Goal: Task Accomplishment & Management: Use online tool/utility

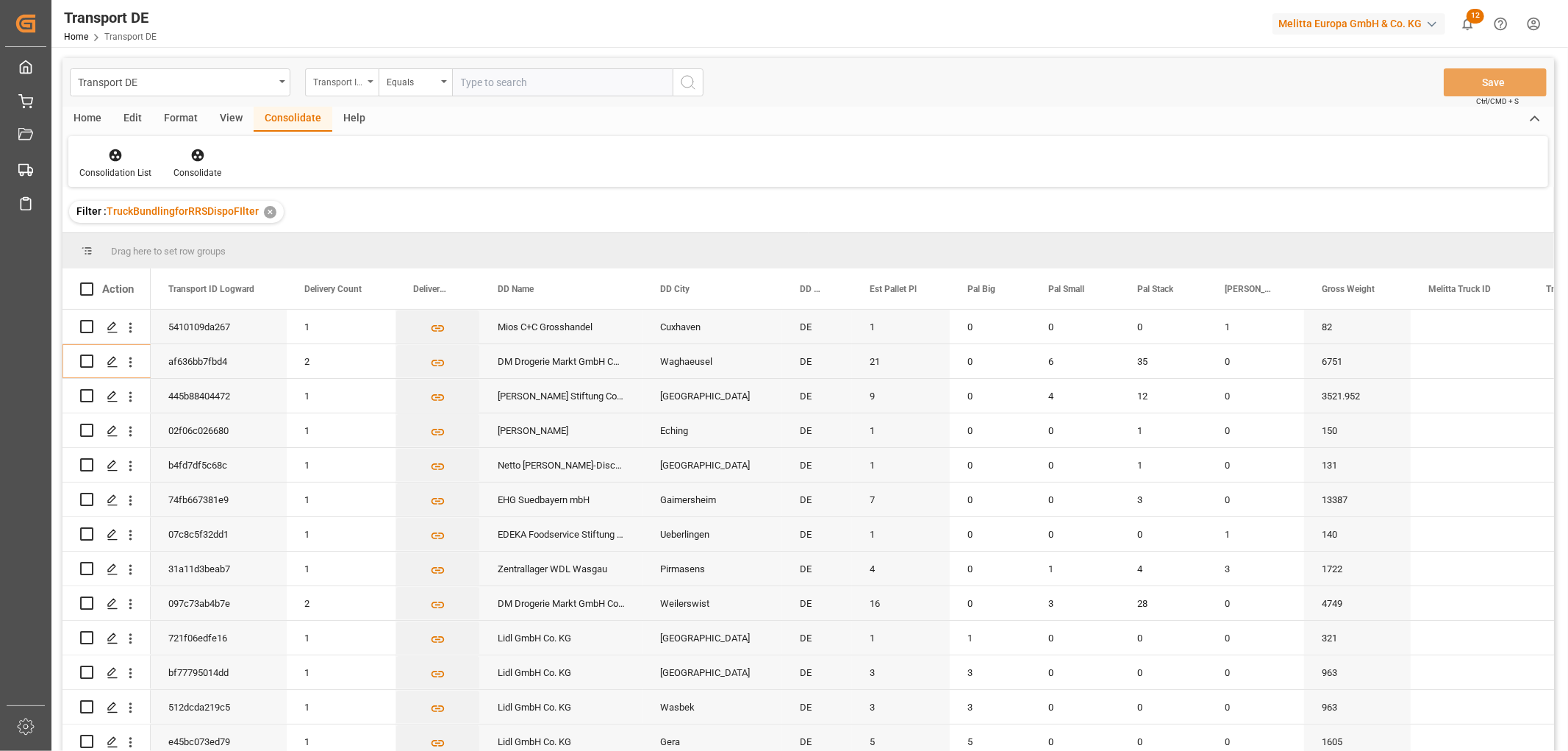
click at [338, 82] on div "Transport ID Logward" at bounding box center [338, 80] width 50 height 17
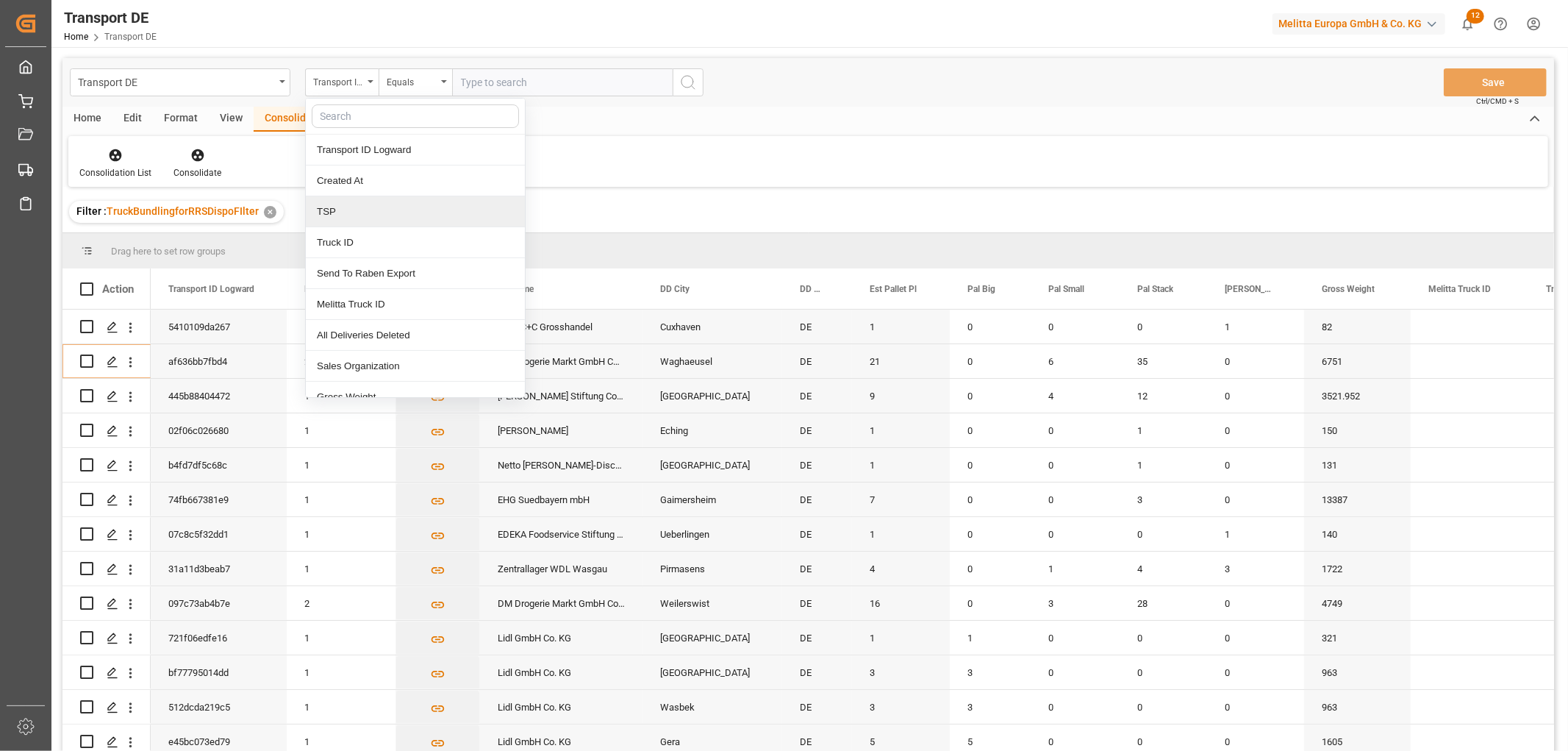
click at [346, 212] on div "TSP" at bounding box center [415, 211] width 219 height 31
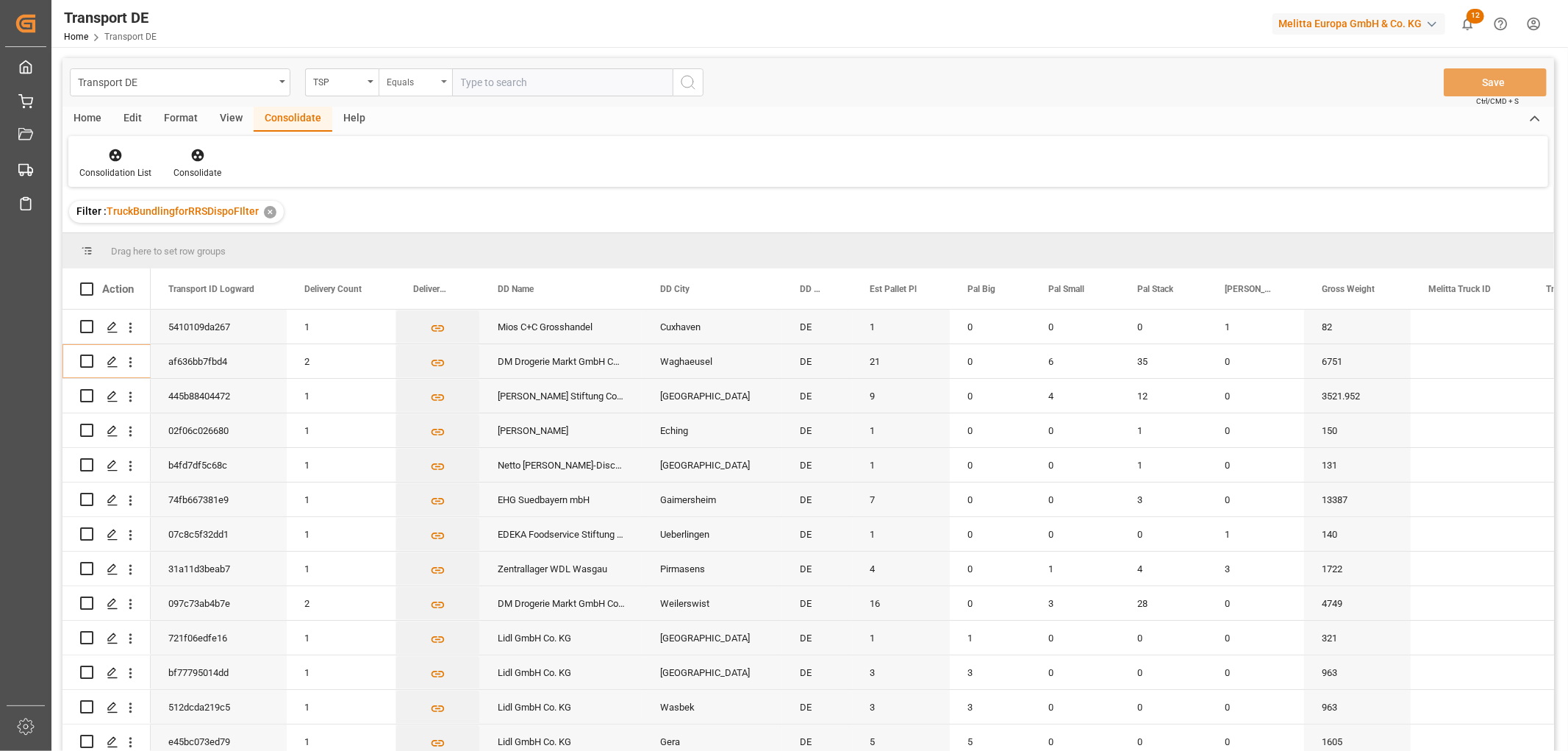
click at [397, 84] on div "Equals" at bounding box center [411, 80] width 50 height 17
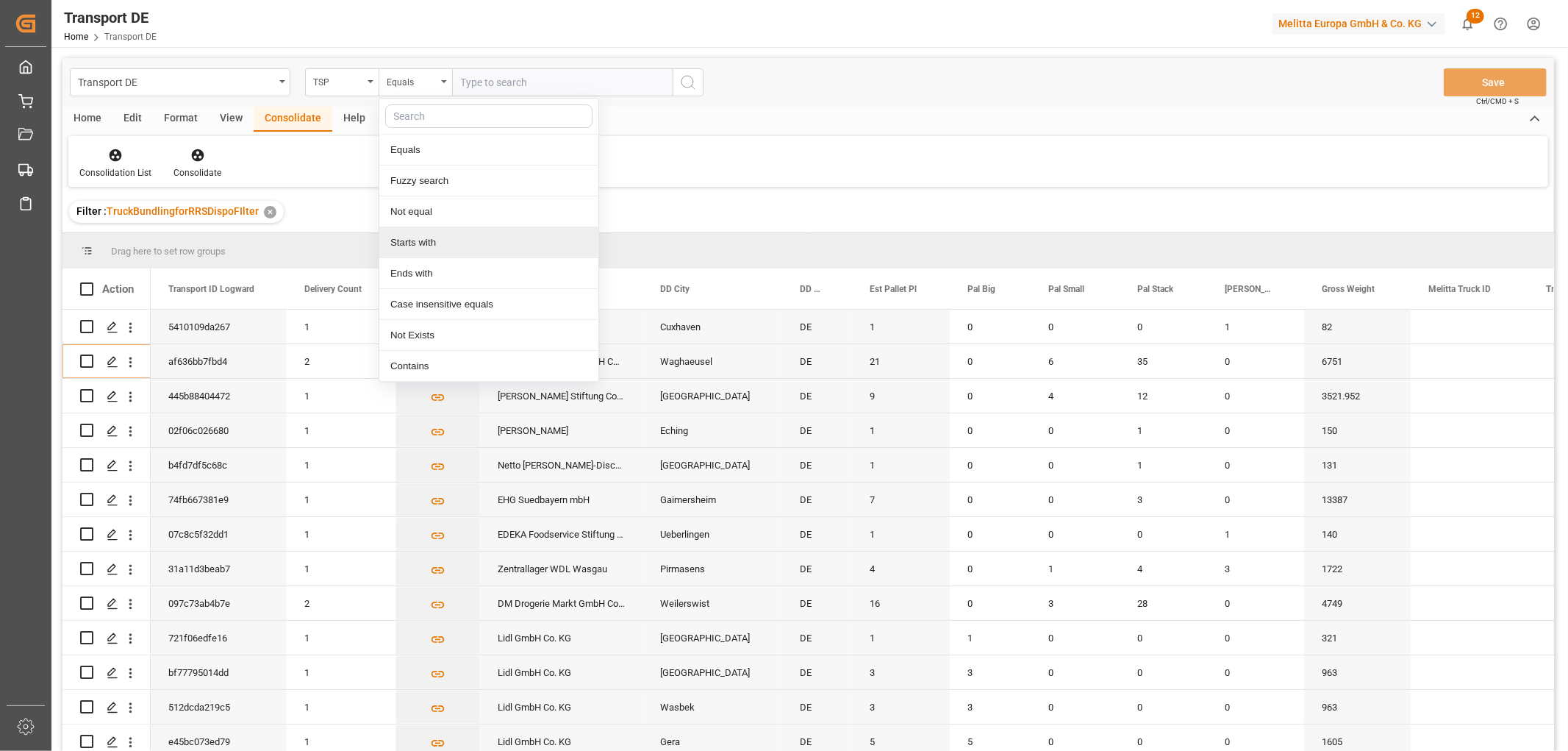
drag, startPoint x: 412, startPoint y: 242, endPoint x: 453, endPoint y: 144, distance: 106.2
click at [419, 237] on div "Starts with" at bounding box center [489, 242] width 219 height 31
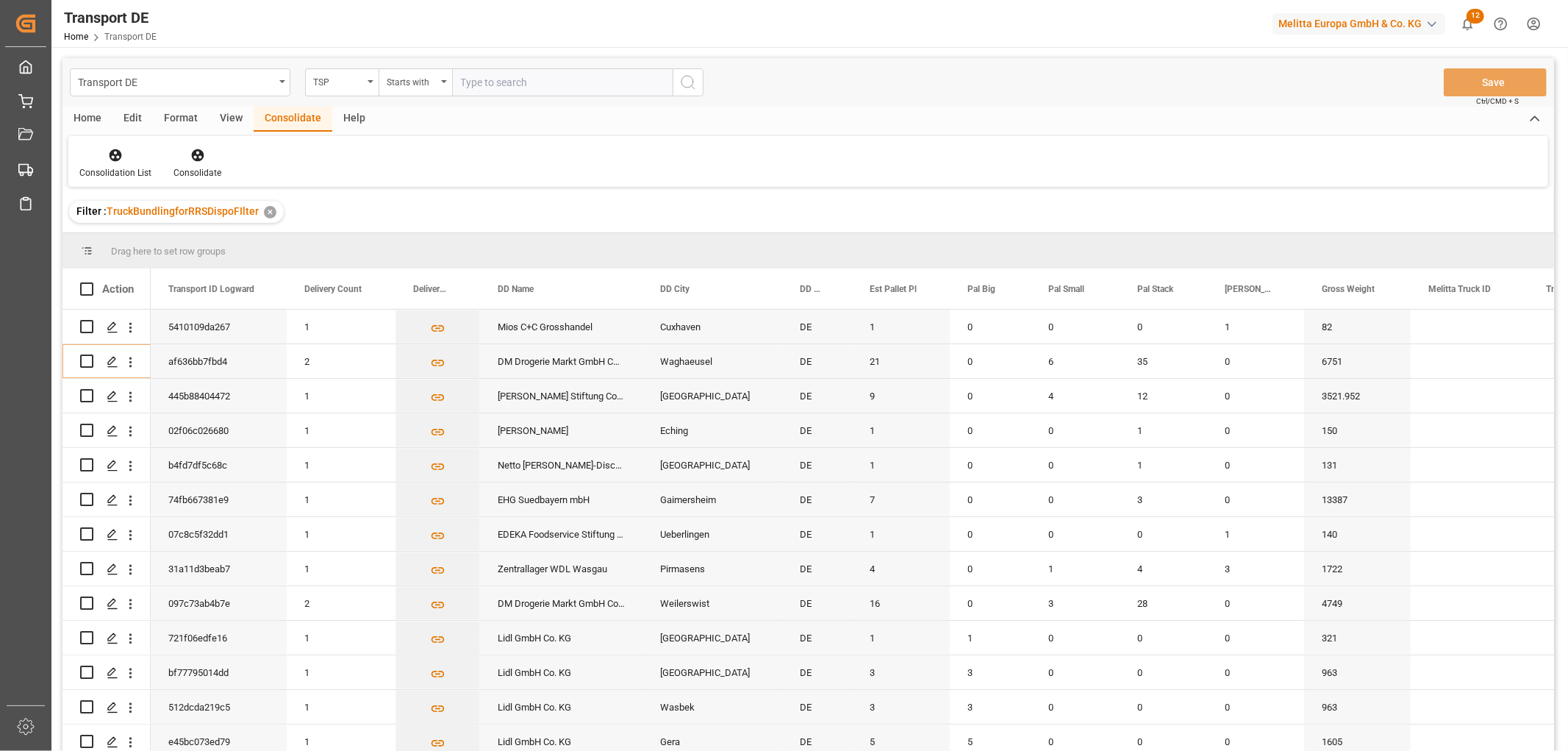
click at [472, 82] on input "text" at bounding box center [562, 82] width 221 height 28
type input "[PERSON_NAME]"
click at [693, 78] on icon "search button" at bounding box center [688, 82] width 17 height 17
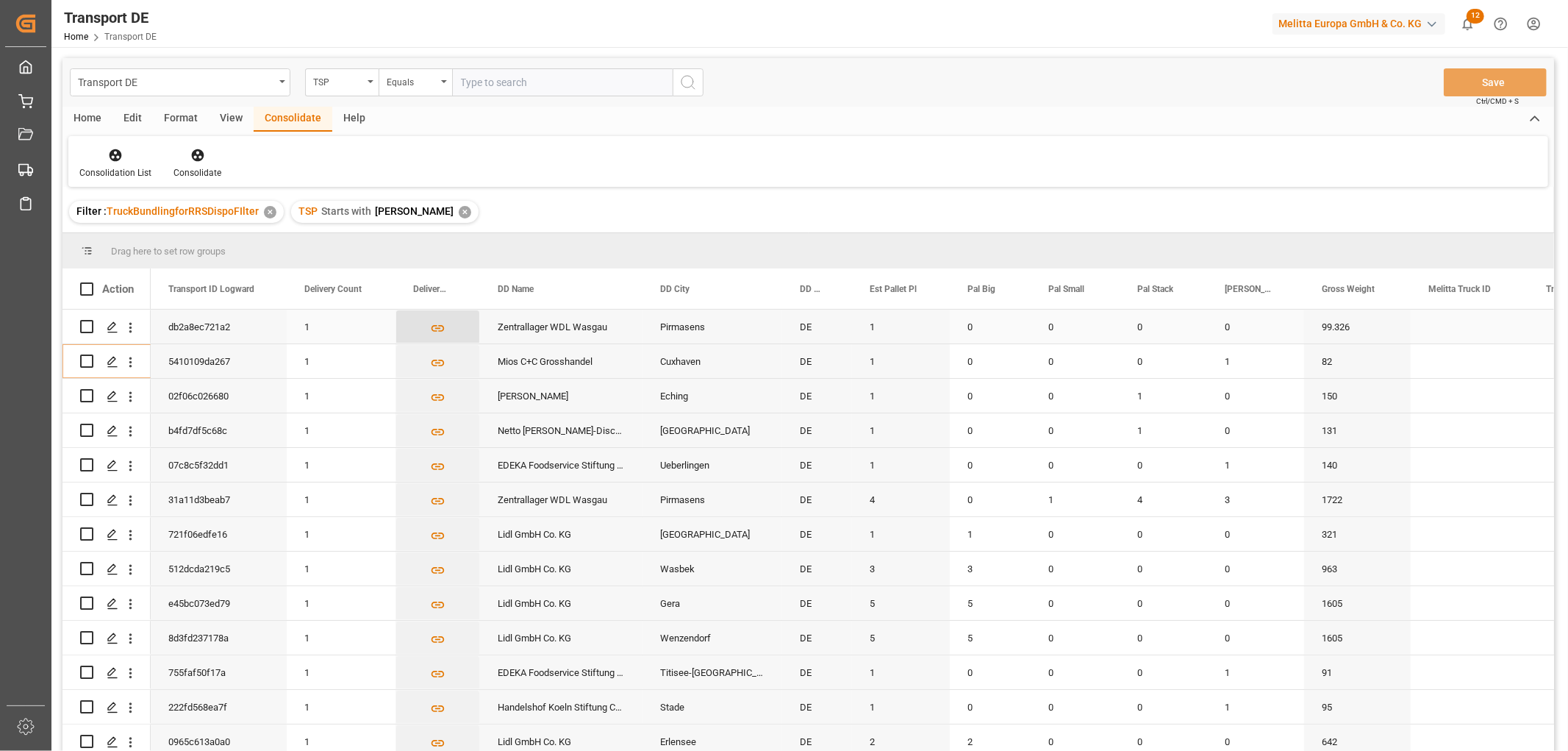
click at [438, 326] on icon "Press SPACE to select this row." at bounding box center [438, 328] width 16 height 16
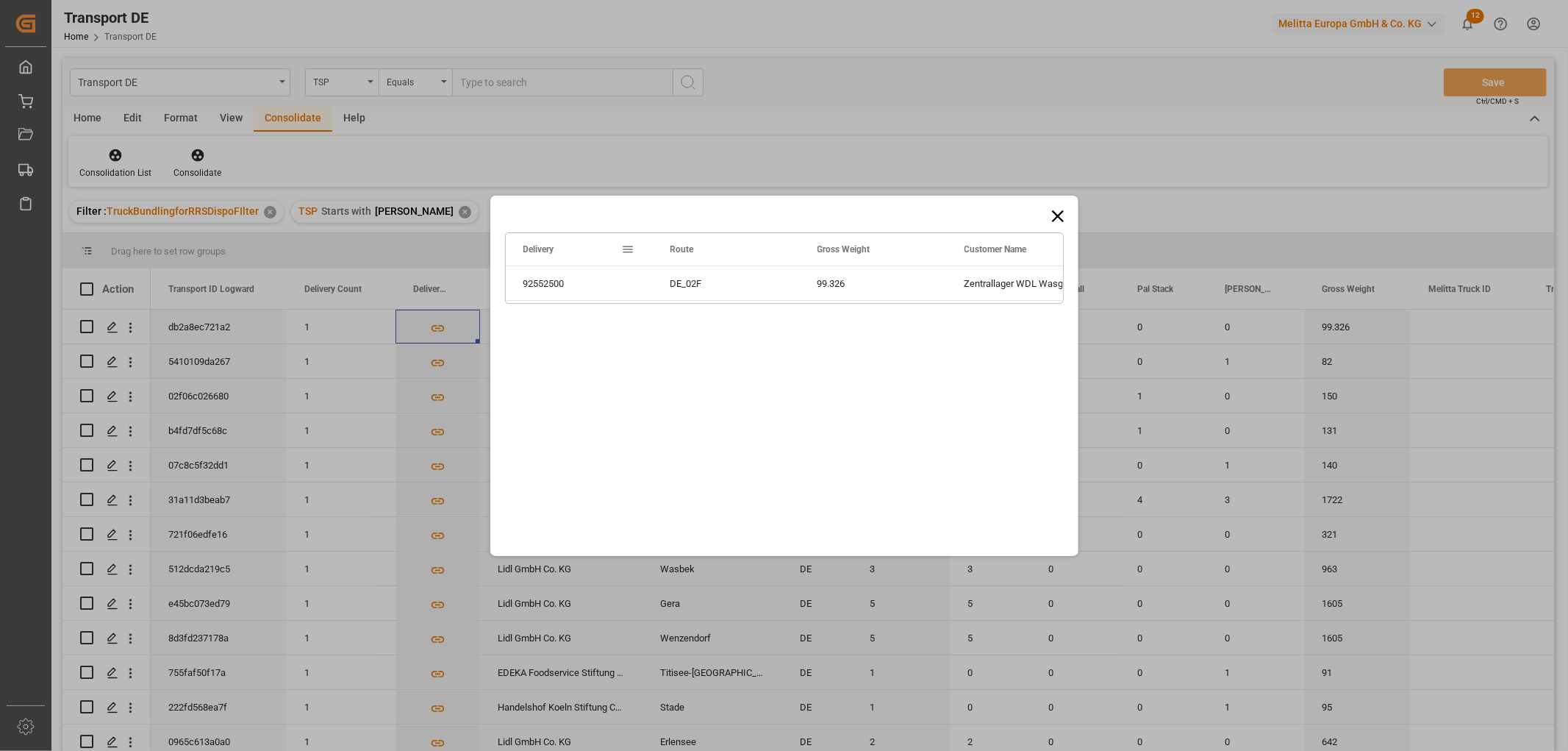
click at [1059, 218] on icon at bounding box center [1057, 215] width 12 height 12
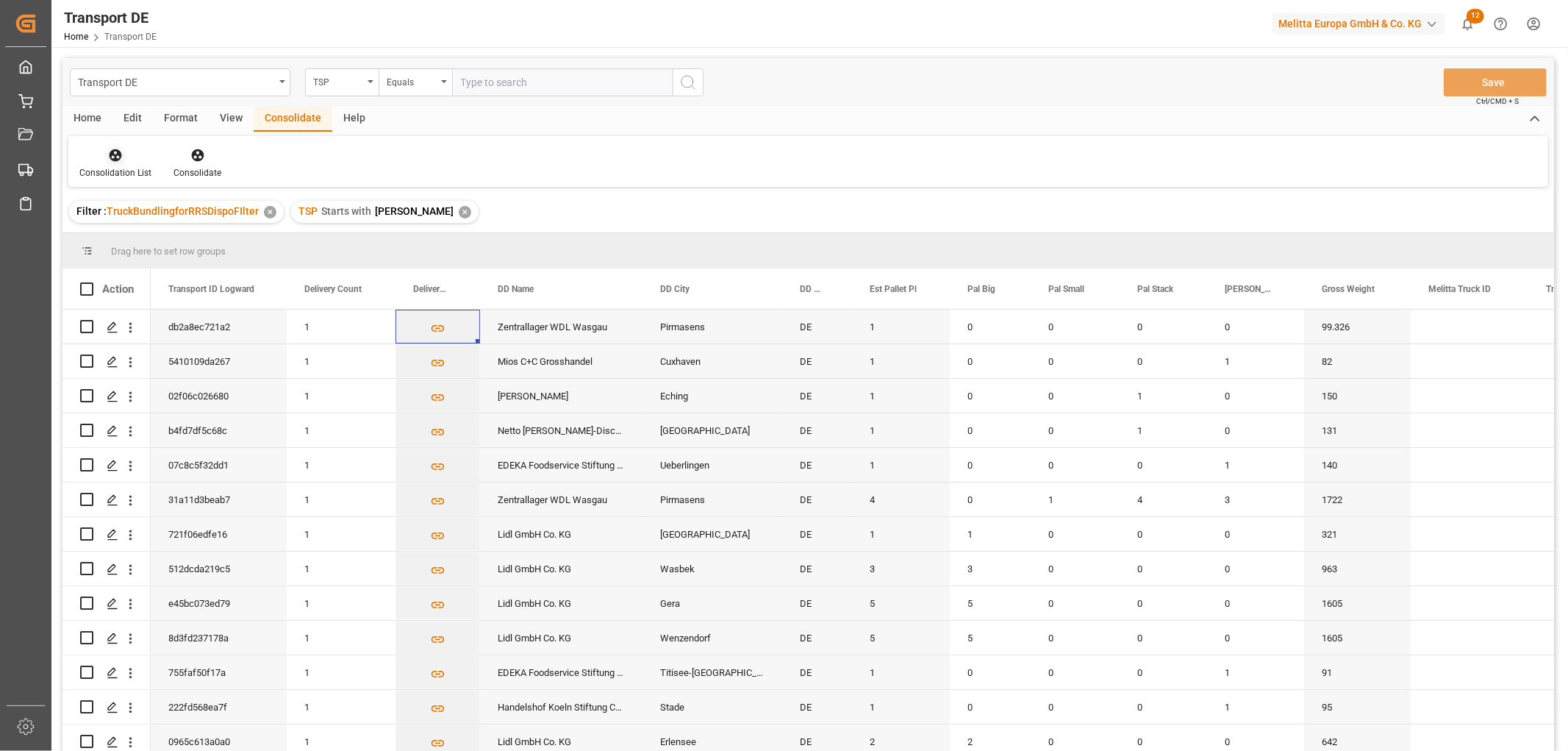
click at [112, 157] on icon at bounding box center [115, 155] width 15 height 15
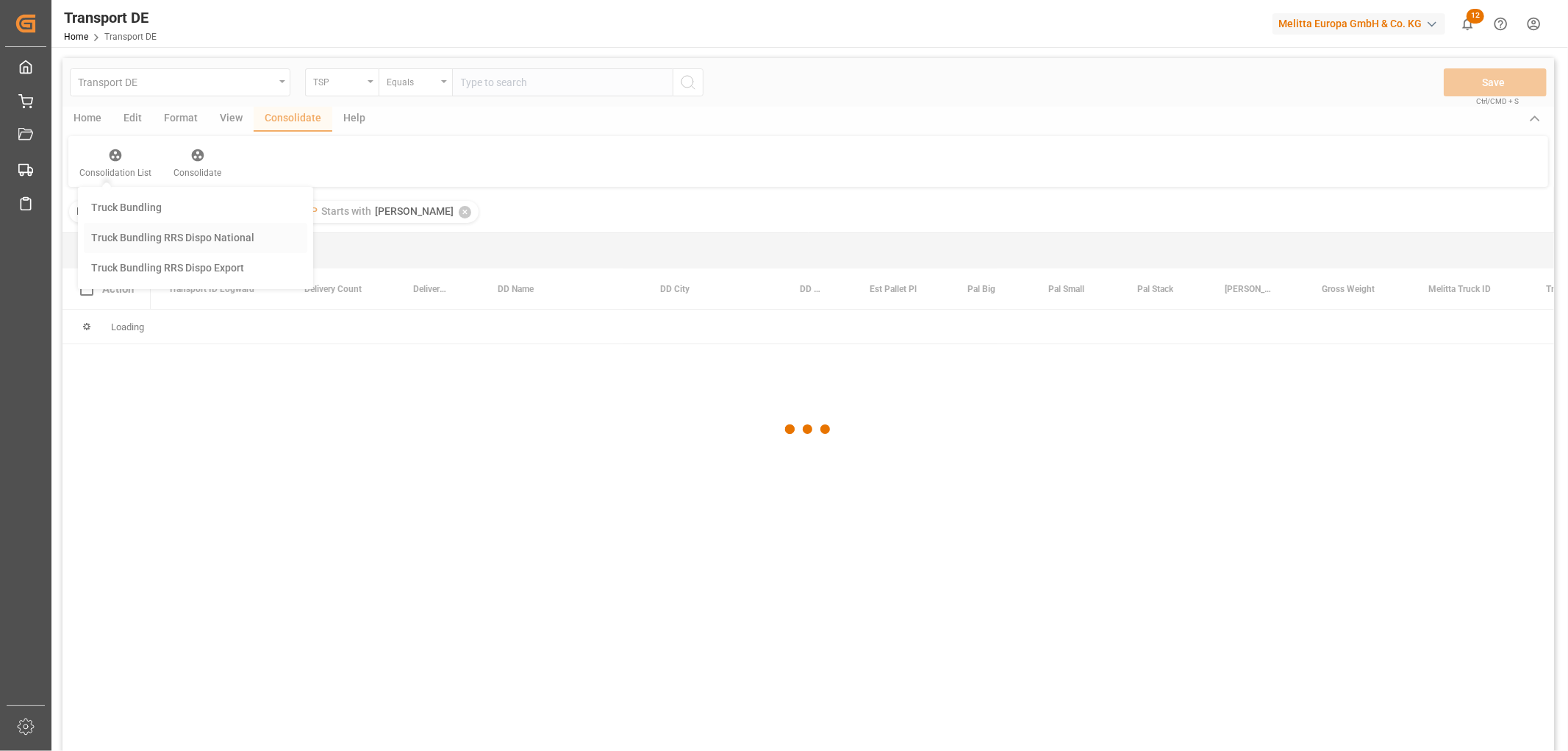
click at [121, 232] on div "Transport DE TSP Equals Save Ctrl/CMD + S Home Edit Format View Consolidate Hel…" at bounding box center [809, 423] width 1492 height 731
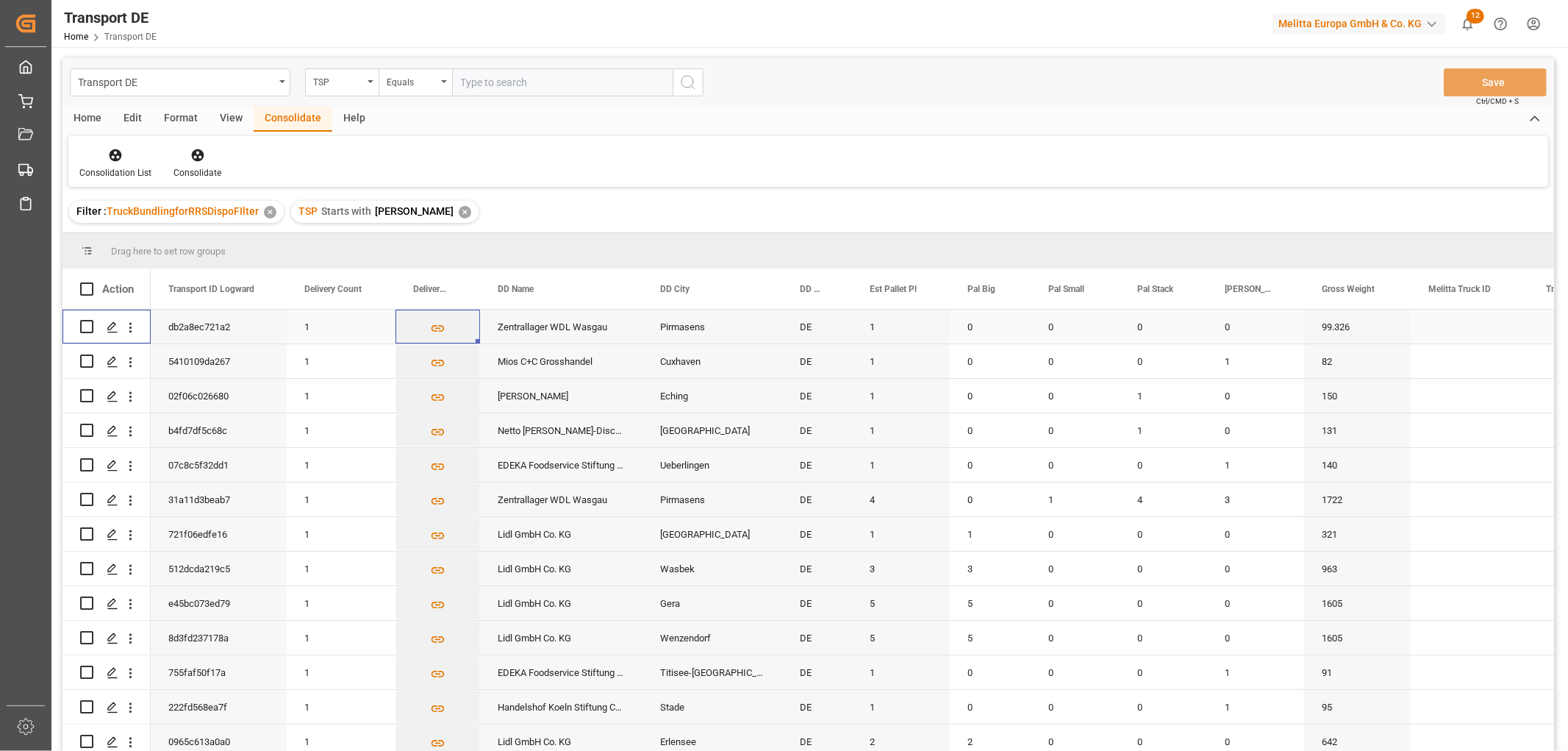
click at [84, 325] on input "Press Space to toggle row selection (unchecked)" at bounding box center [87, 326] width 13 height 13
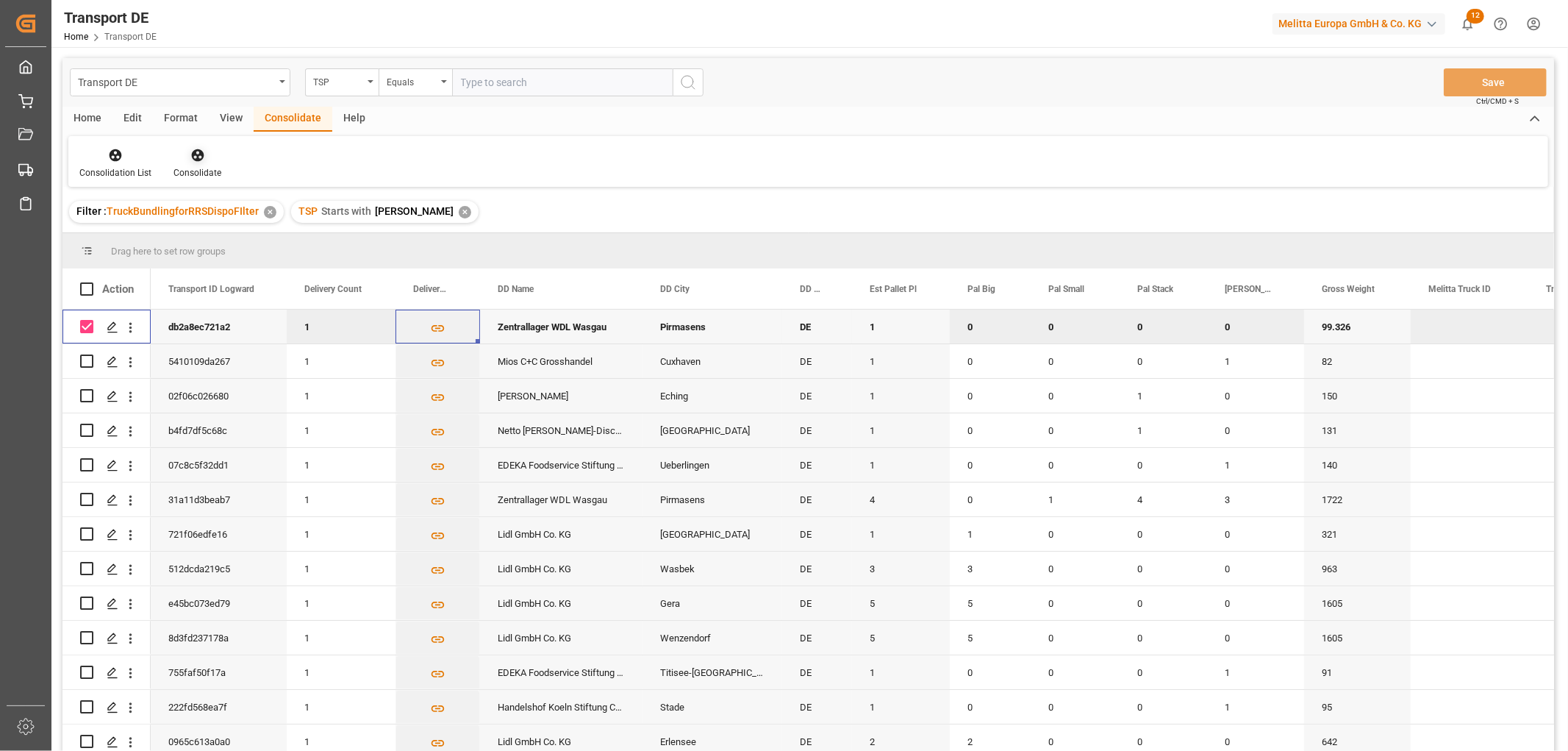
click at [196, 158] on icon at bounding box center [197, 155] width 12 height 12
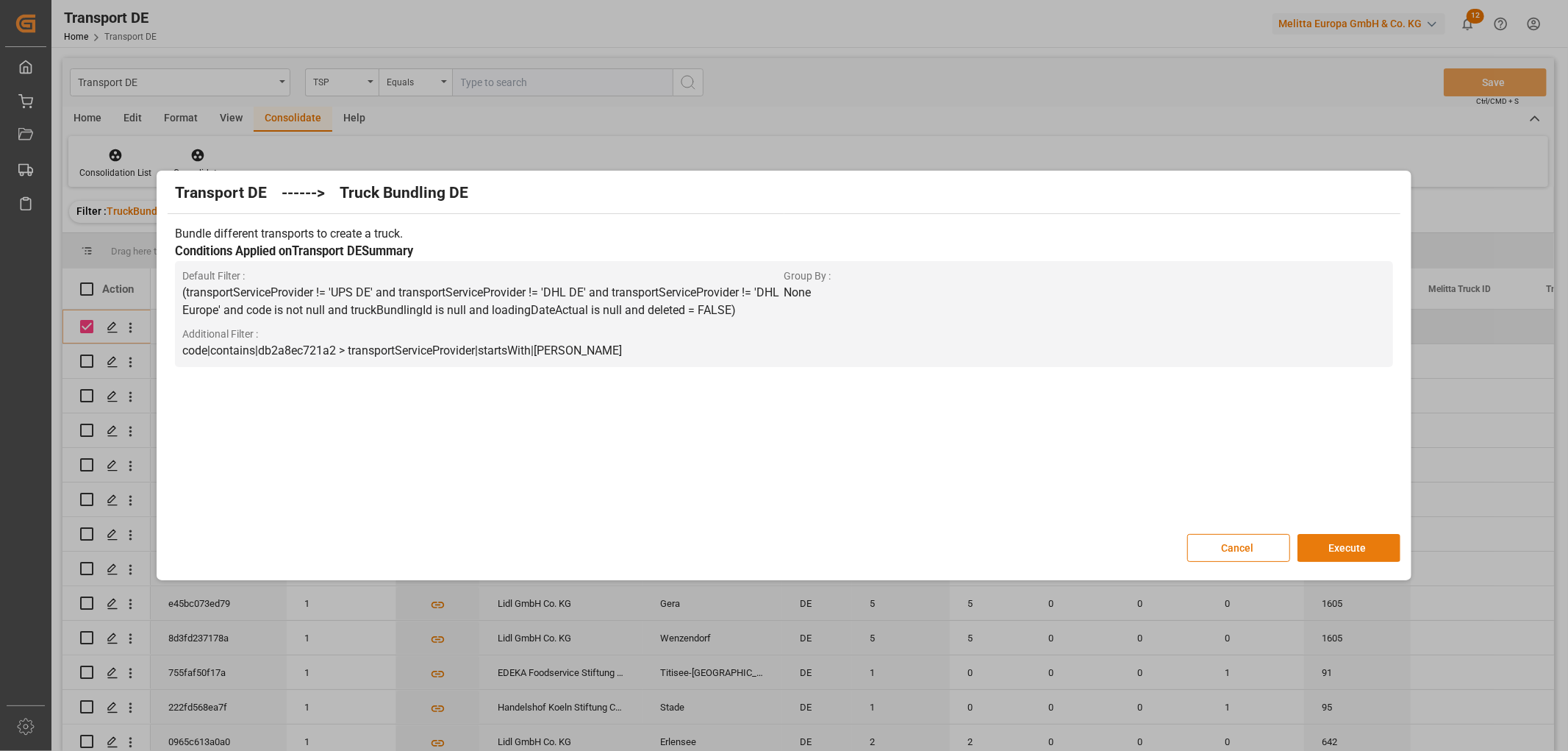
click at [1354, 542] on button "Execute" at bounding box center [1349, 547] width 103 height 28
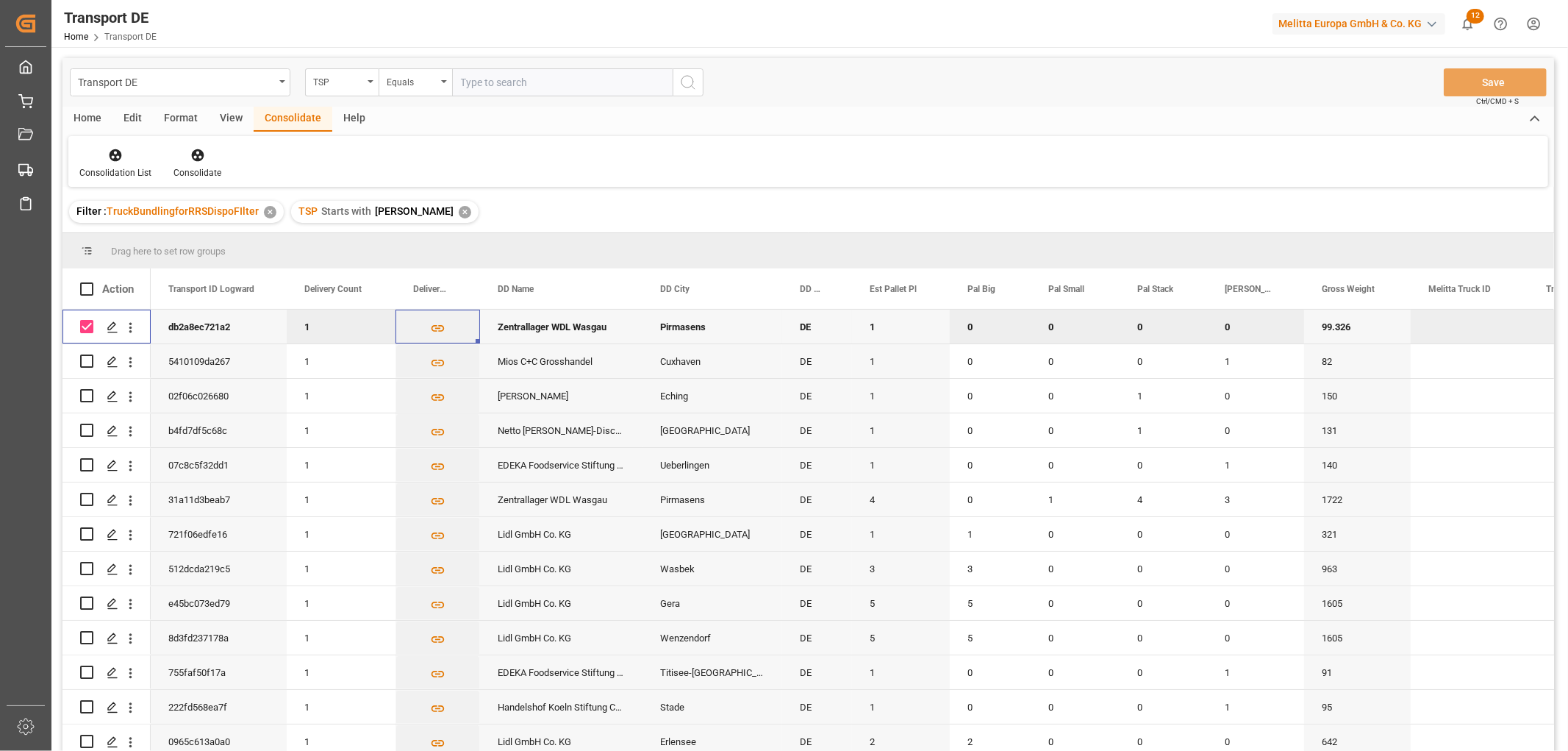
click at [92, 322] on input "Press Space to toggle row selection (checked)" at bounding box center [87, 326] width 13 height 13
checkbox input "false"
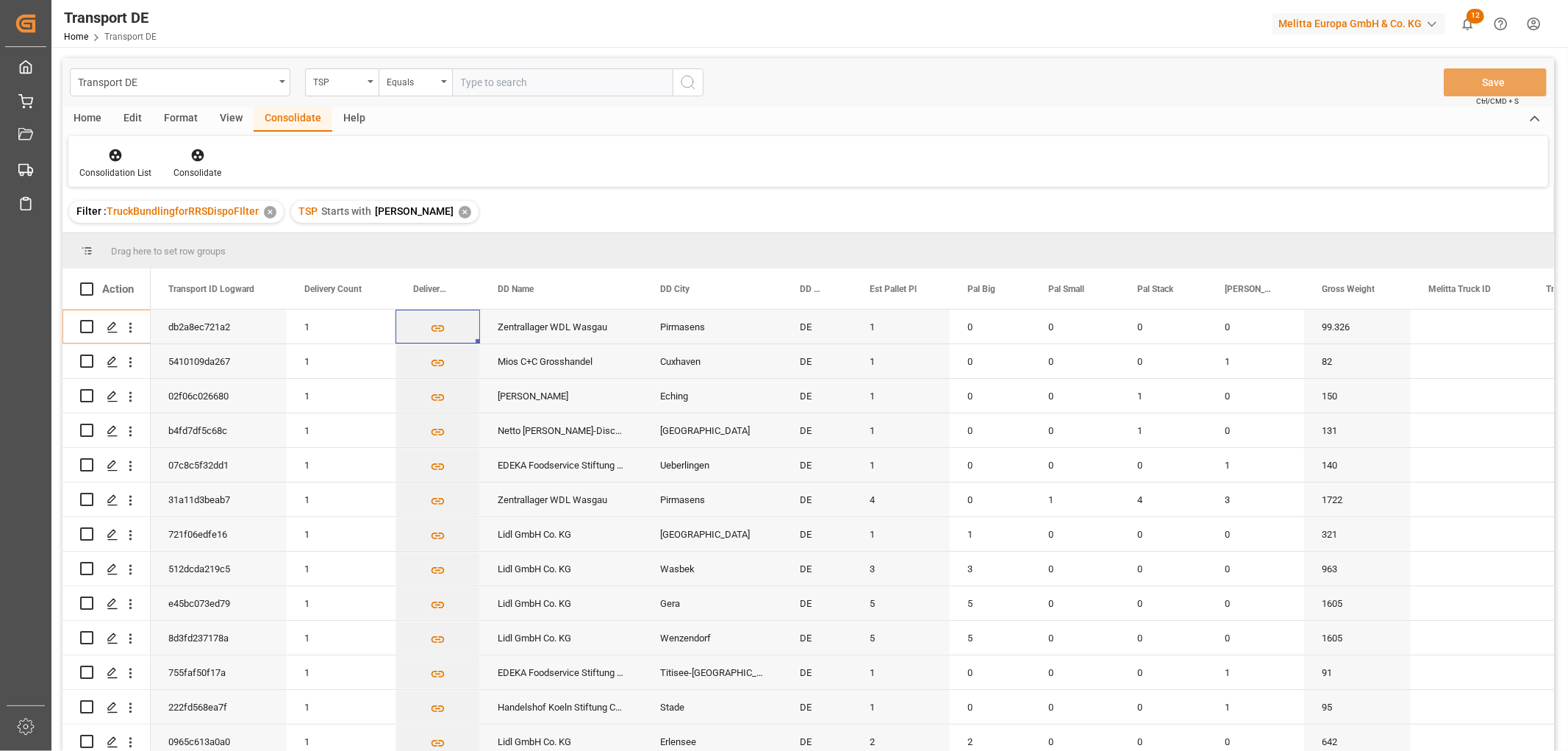
click at [459, 214] on div "✕" at bounding box center [465, 212] width 12 height 12
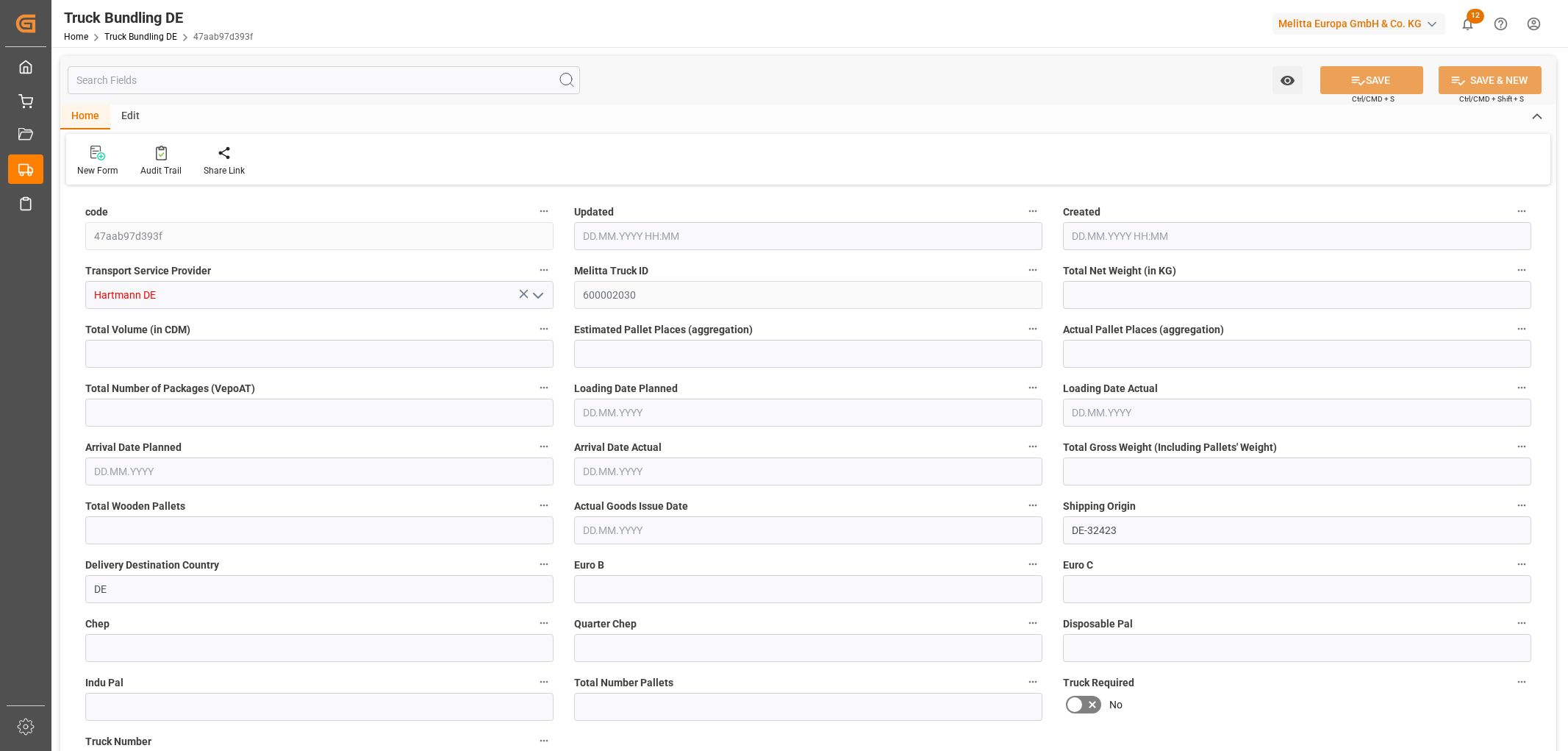
type input "57.892"
type input "1074.24"
type input "1"
type input "0"
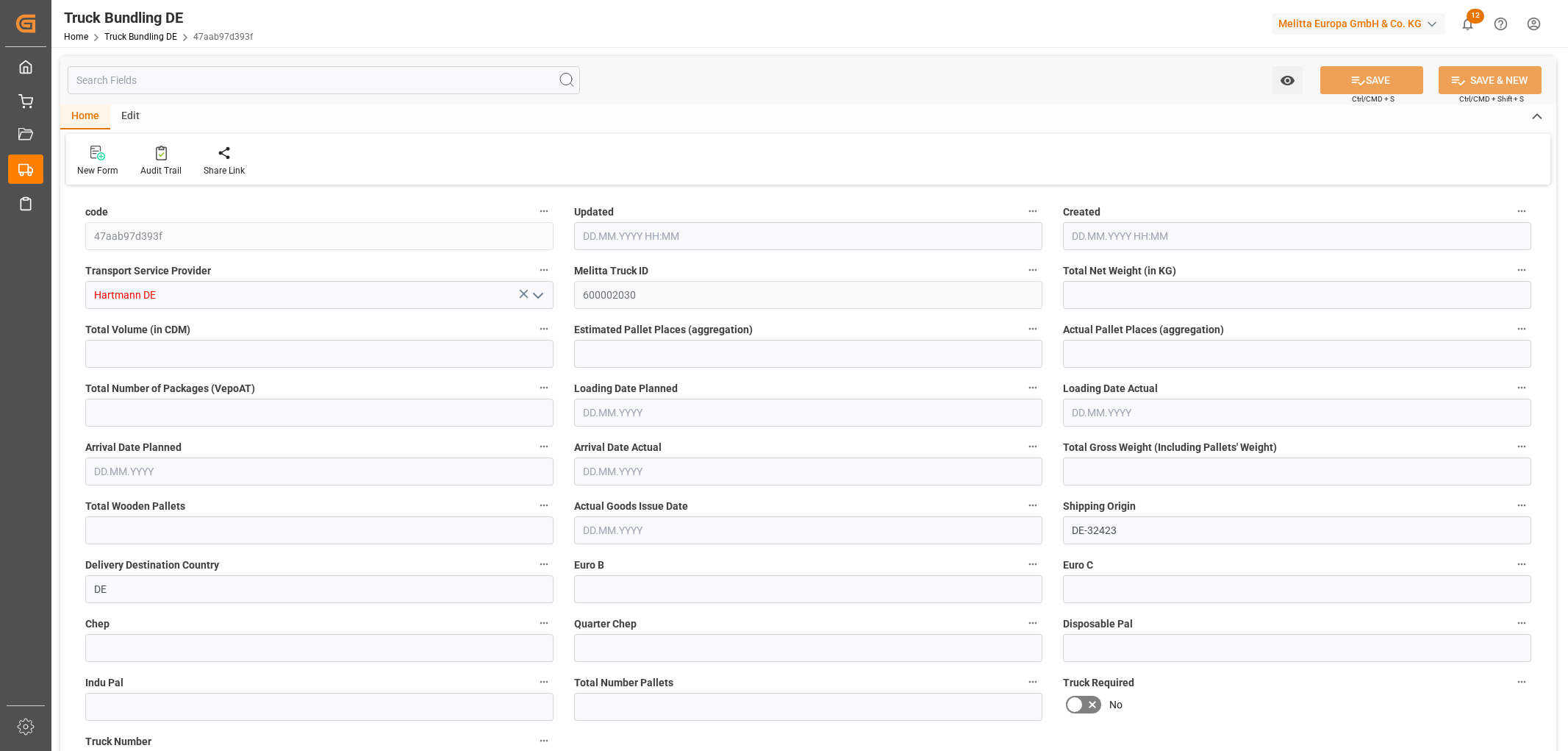
type input "99.326"
type input "1"
type input "0"
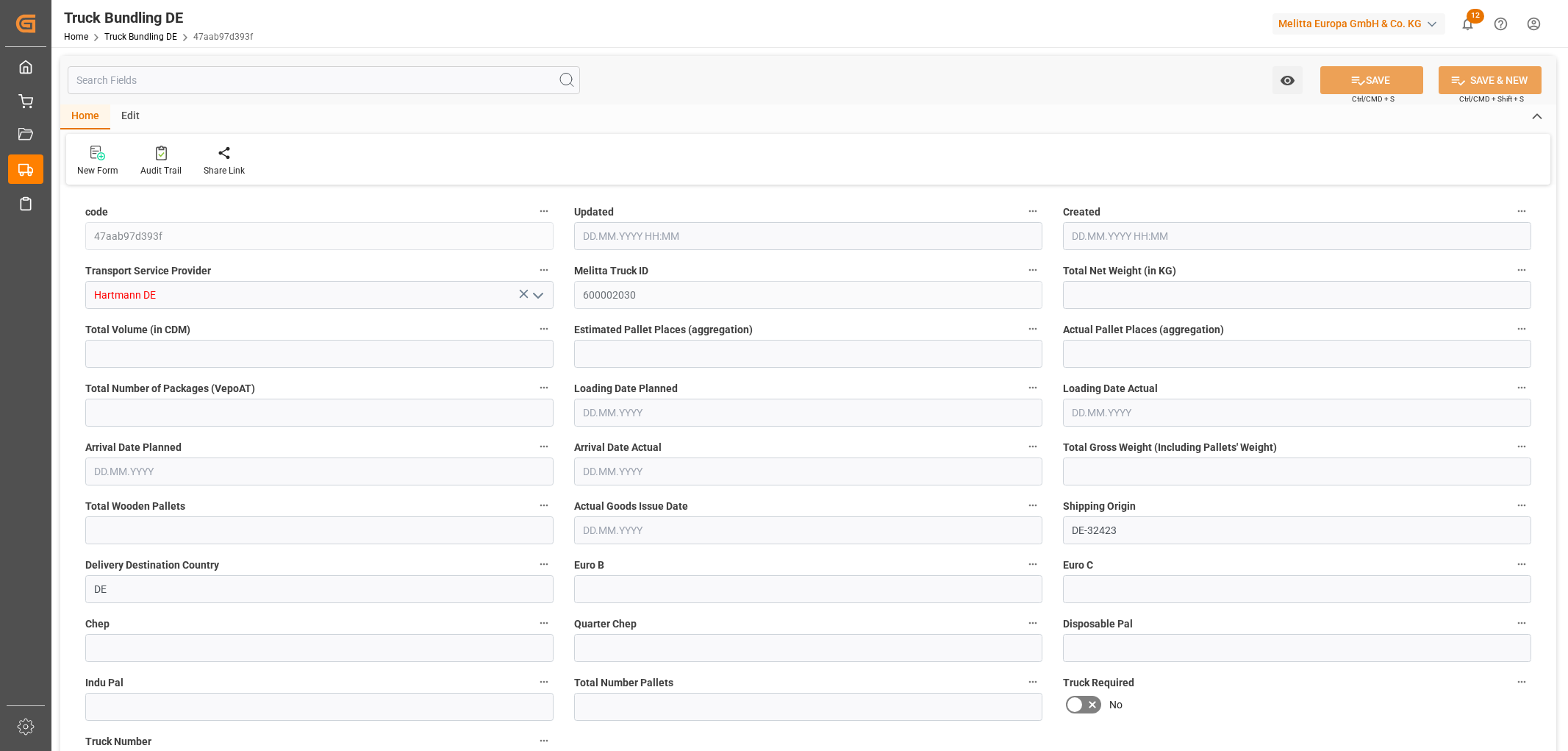
type input "0"
type input "27.08.2025 08:39"
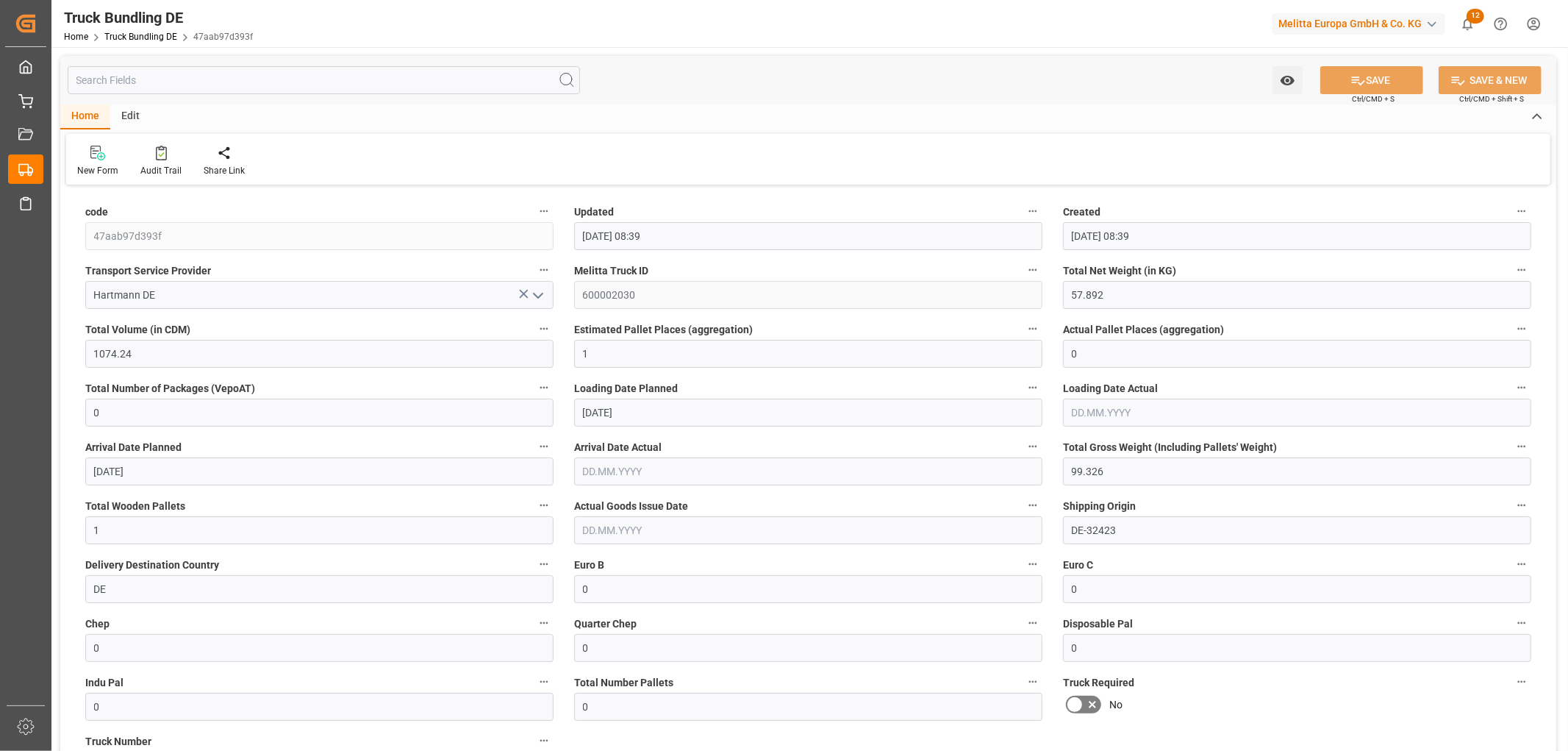
type input "27.08.2025 08:39"
type input "28.08.2025"
type input "29.08.2025"
type input "27.08.2025"
